Goal: Task Accomplishment & Management: Use online tool/utility

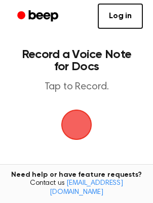
click at [0, 61] on html "Log in Create Account Record a Voice Note for Docs Tap to Record. Tired of copy…" at bounding box center [76, 170] width 153 height 341
click at [74, 125] on span "button" at bounding box center [76, 125] width 57 height 57
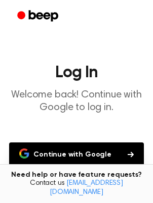
click at [120, 153] on button "Continue with Google" at bounding box center [76, 154] width 134 height 24
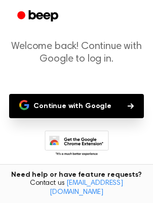
scroll to position [50, 0]
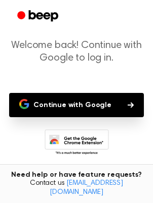
click at [62, 115] on button "Continue with Google" at bounding box center [76, 105] width 134 height 24
click at [38, 93] on button "Continue with Google" at bounding box center [76, 105] width 134 height 24
click at [66, 107] on button "Continue with Google" at bounding box center [76, 105] width 134 height 24
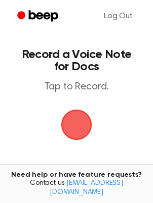
click at [86, 127] on span "button" at bounding box center [76, 125] width 51 height 51
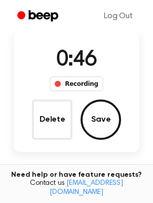
scroll to position [64, 0]
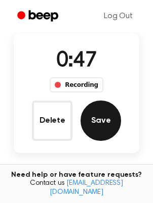
click at [97, 121] on button "Save" at bounding box center [100, 121] width 40 height 40
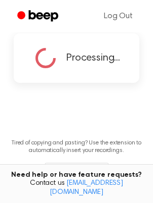
scroll to position [0, 0]
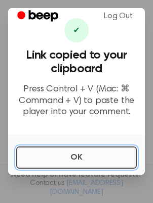
click at [119, 149] on button "OK" at bounding box center [76, 158] width 120 height 22
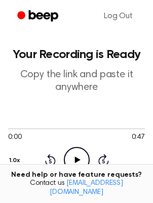
click at [94, 108] on main "Your Recording is Ready Copy the link and paste it anywhere 0:00 0:47 Your brow…" at bounding box center [76, 206] width 153 height 412
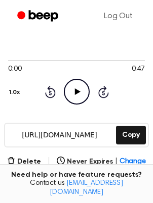
scroll to position [76, 0]
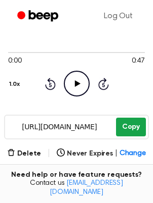
click at [129, 129] on button "Copy" at bounding box center [131, 127] width 30 height 19
